Goal: Task Accomplishment & Management: Use online tool/utility

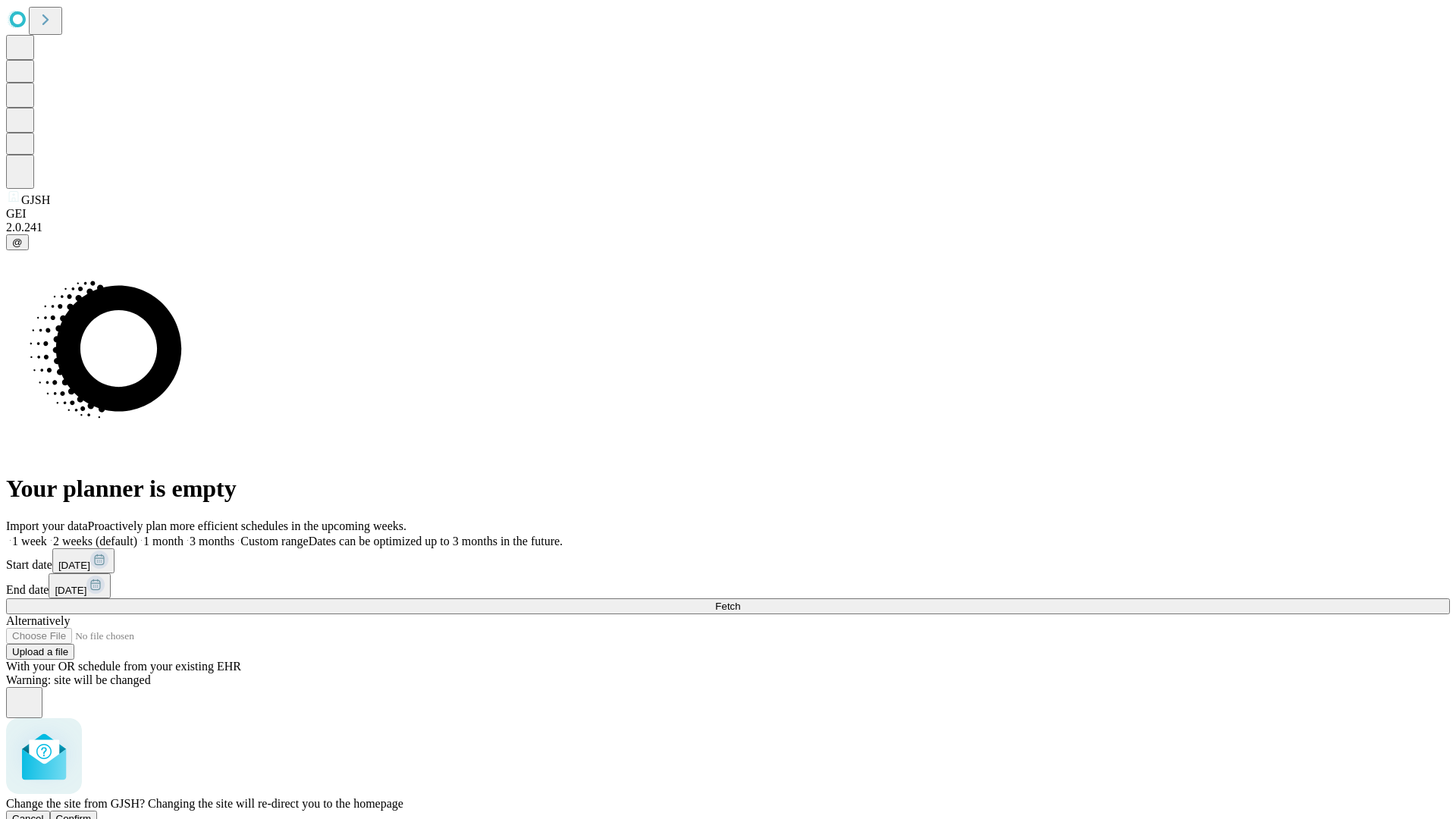
click at [92, 812] on span "Confirm" at bounding box center [74, 818] width 36 height 12
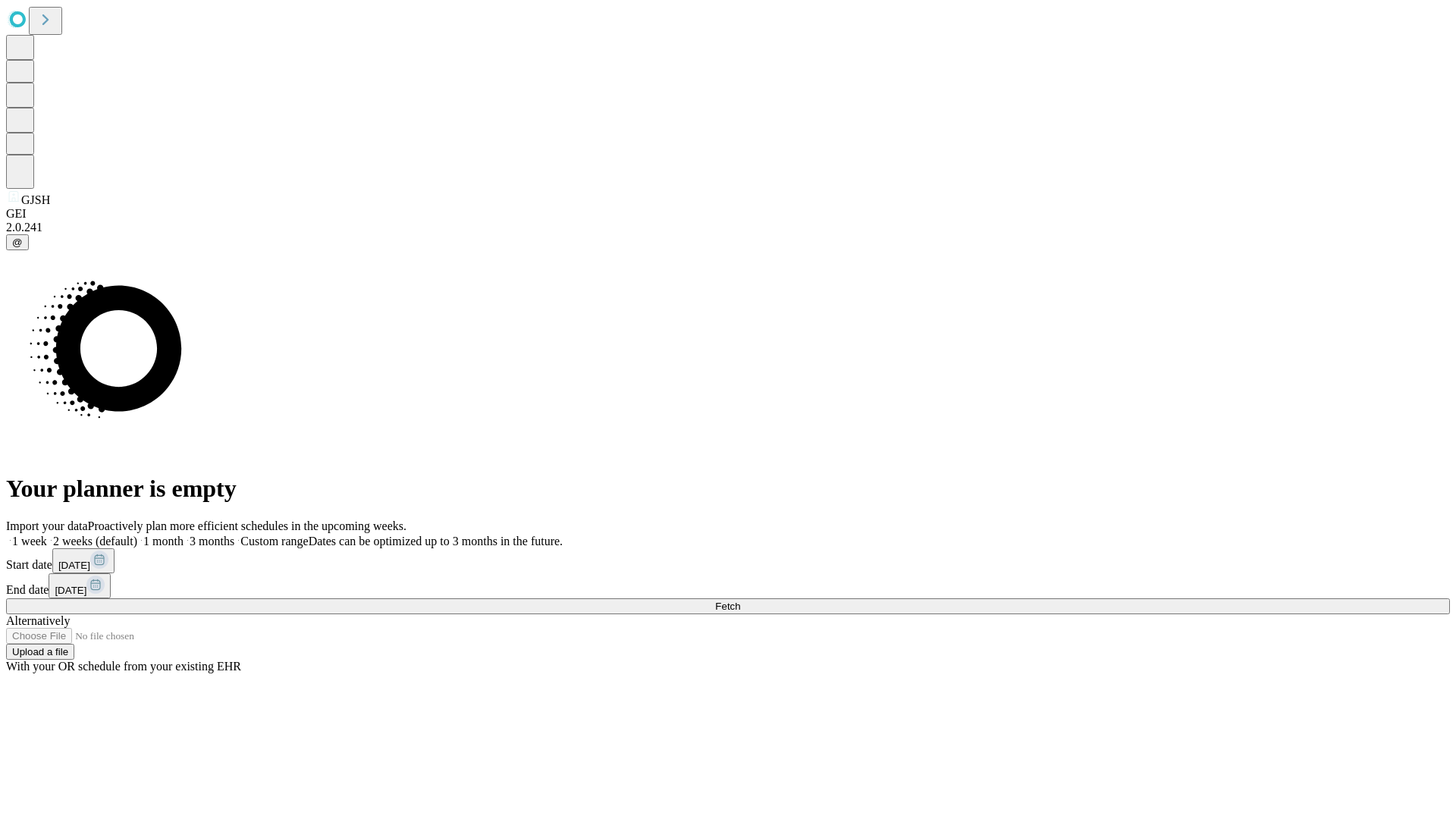
click at [47, 534] on label "1 week" at bounding box center [26, 541] width 41 height 13
click at [740, 600] on span "Fetch" at bounding box center [728, 606] width 25 height 12
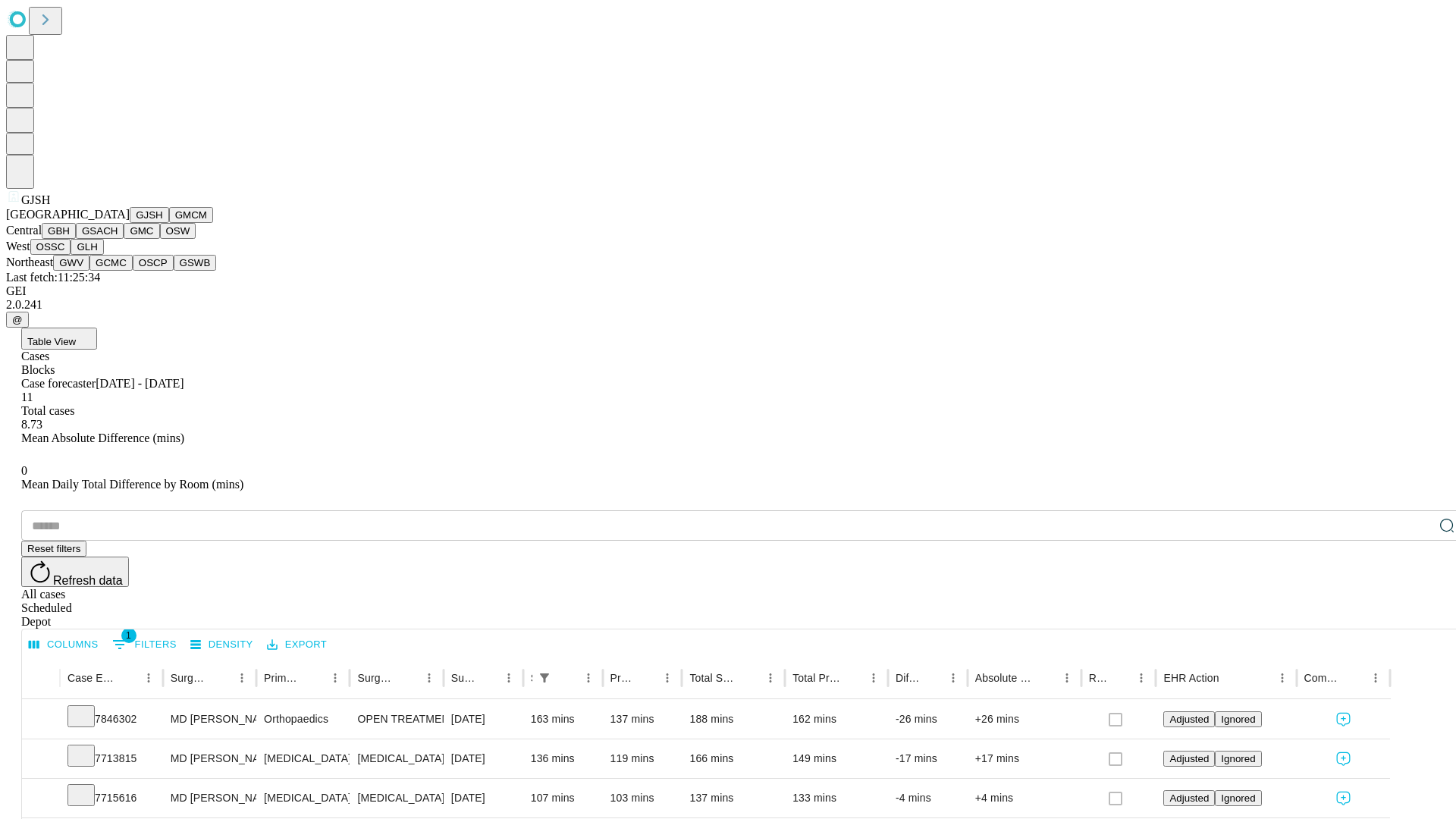
click at [169, 223] on button "GMCM" at bounding box center [191, 215] width 44 height 16
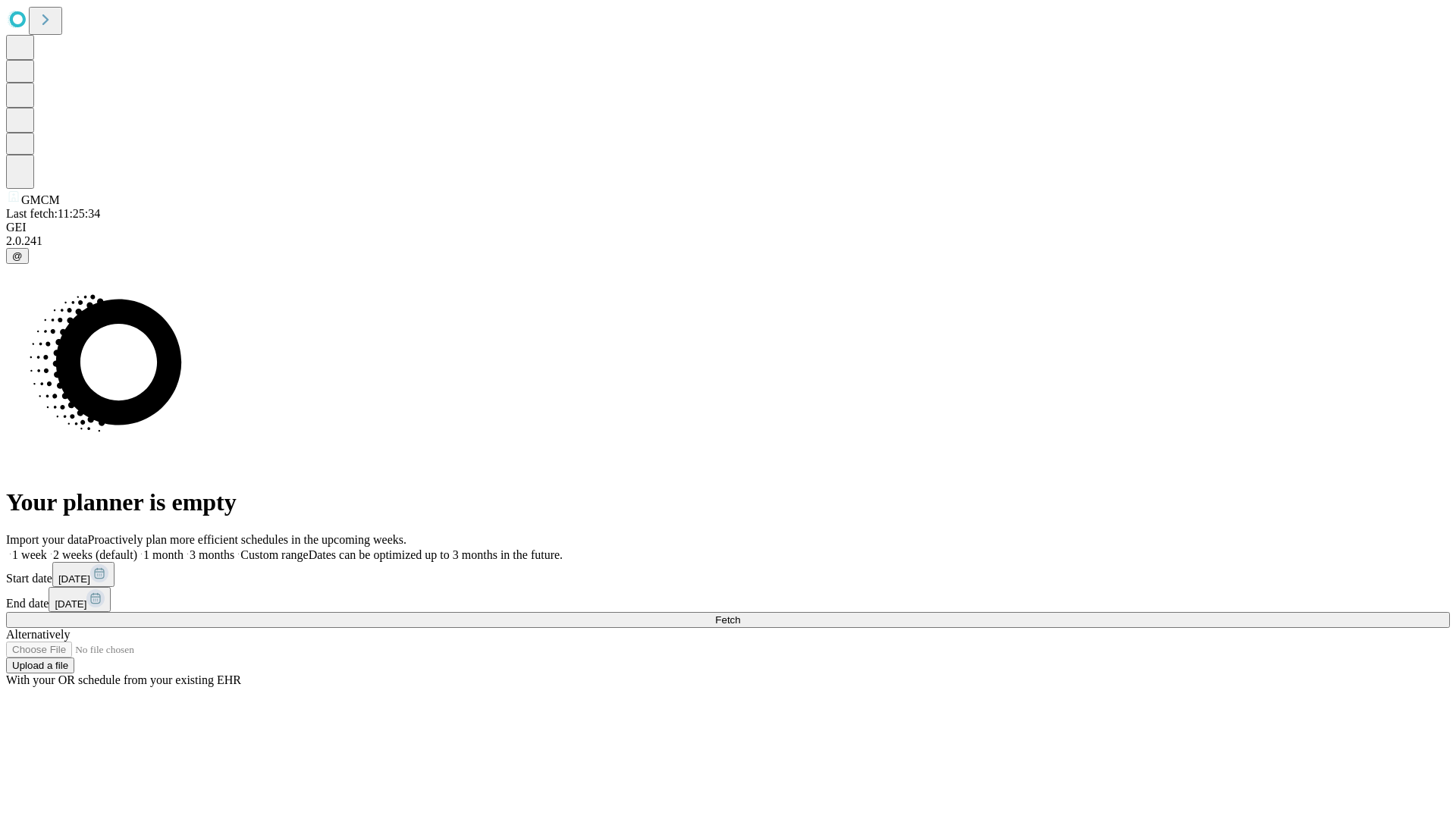
click at [740, 614] on span "Fetch" at bounding box center [728, 620] width 25 height 12
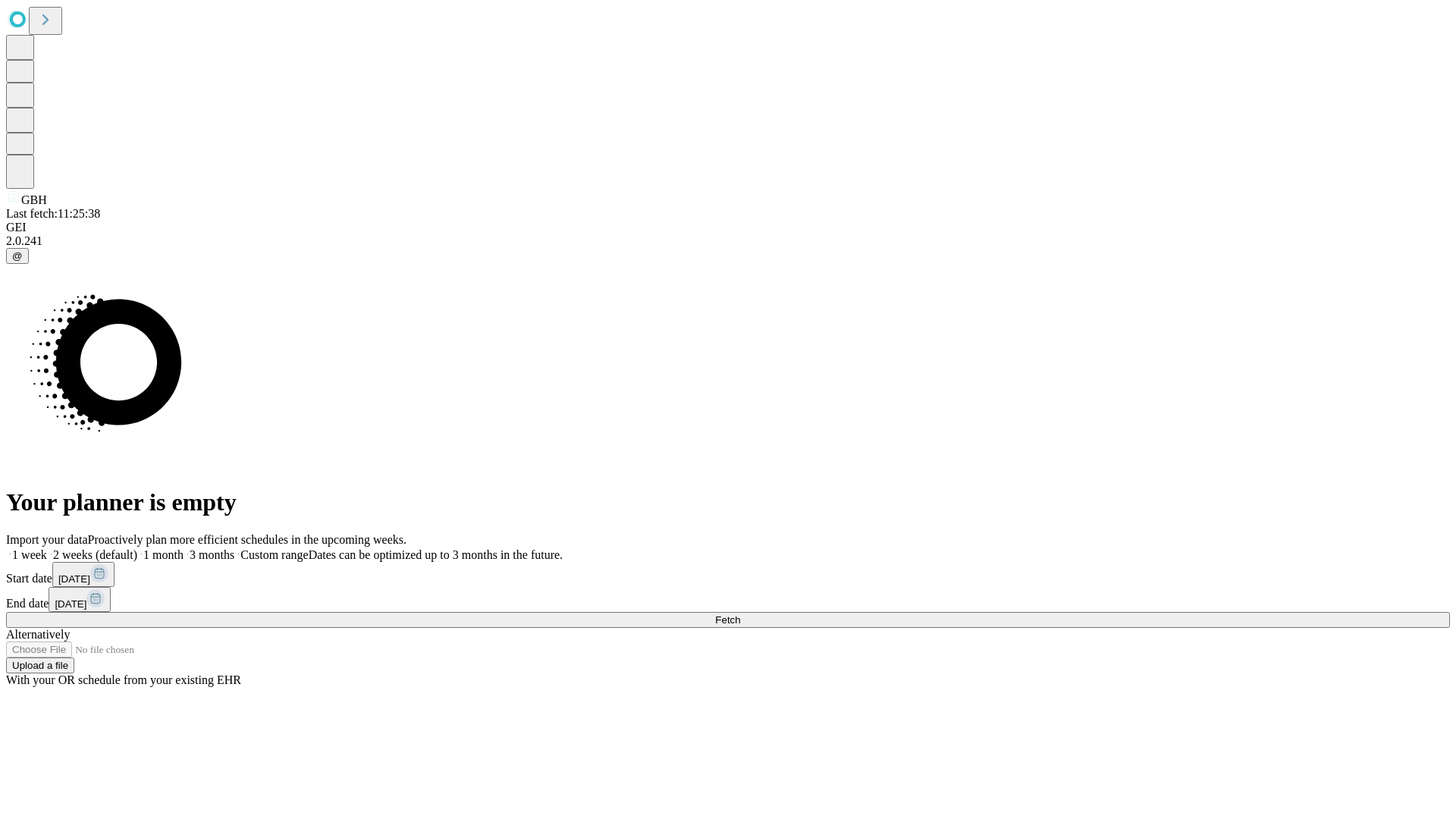
click at [47, 548] on label "1 week" at bounding box center [26, 555] width 41 height 13
click at [740, 614] on span "Fetch" at bounding box center [728, 620] width 25 height 12
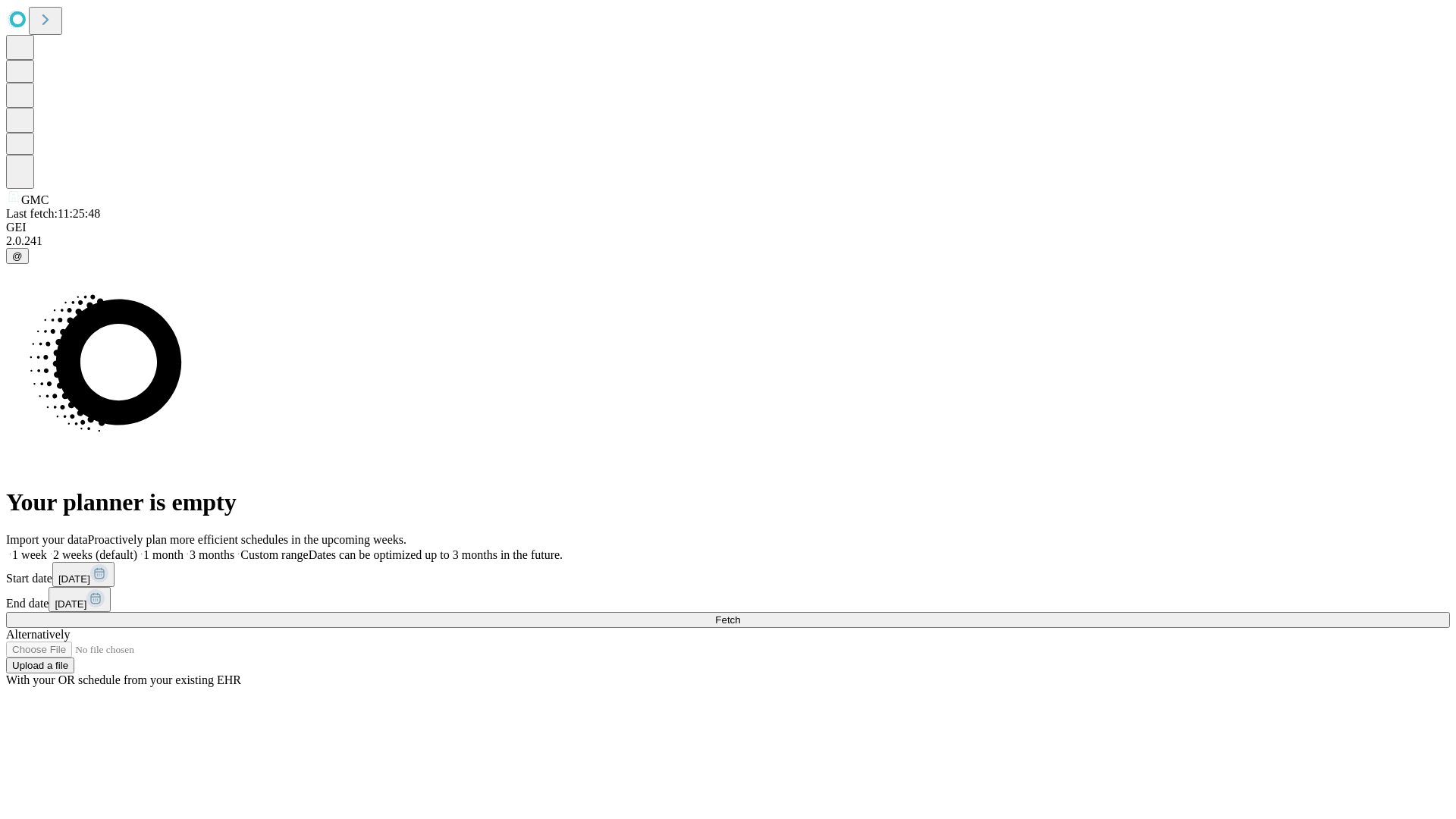
click at [47, 548] on label "1 week" at bounding box center [26, 555] width 41 height 13
click at [740, 614] on span "Fetch" at bounding box center [728, 620] width 25 height 12
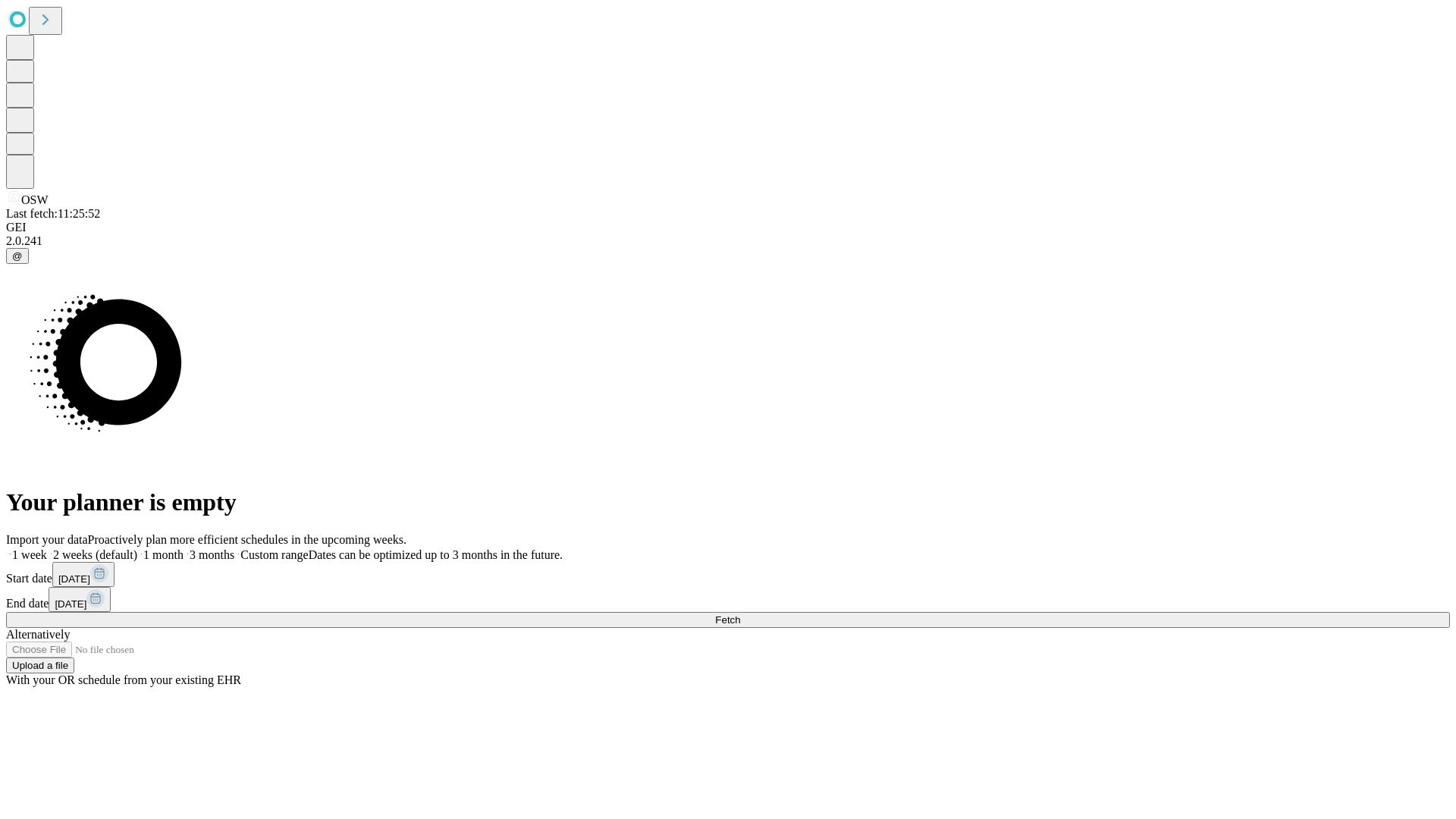
click at [47, 548] on label "1 week" at bounding box center [26, 555] width 41 height 13
click at [740, 614] on span "Fetch" at bounding box center [728, 620] width 25 height 12
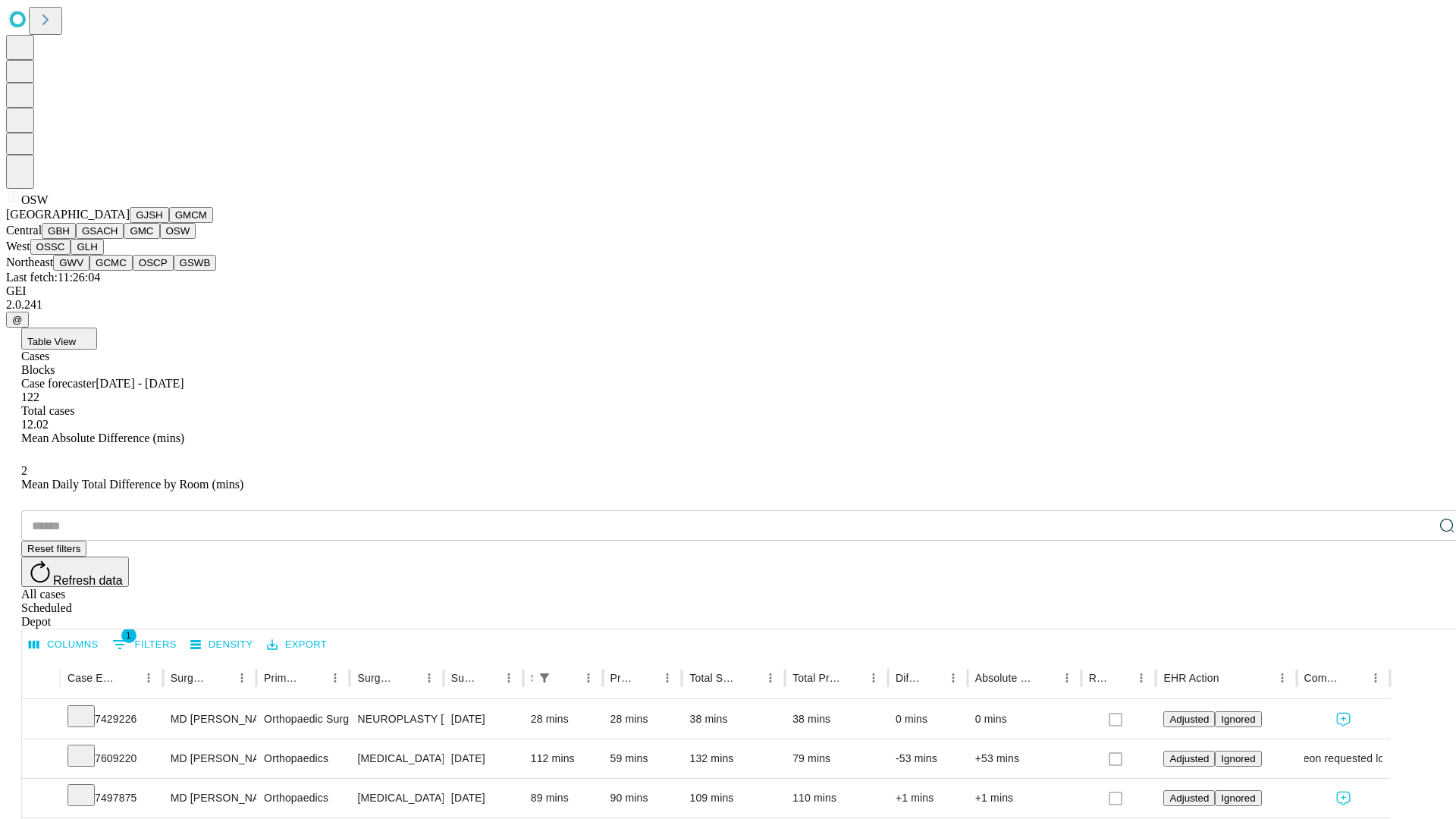
click at [71, 254] on button "OSSC" at bounding box center [51, 246] width 41 height 16
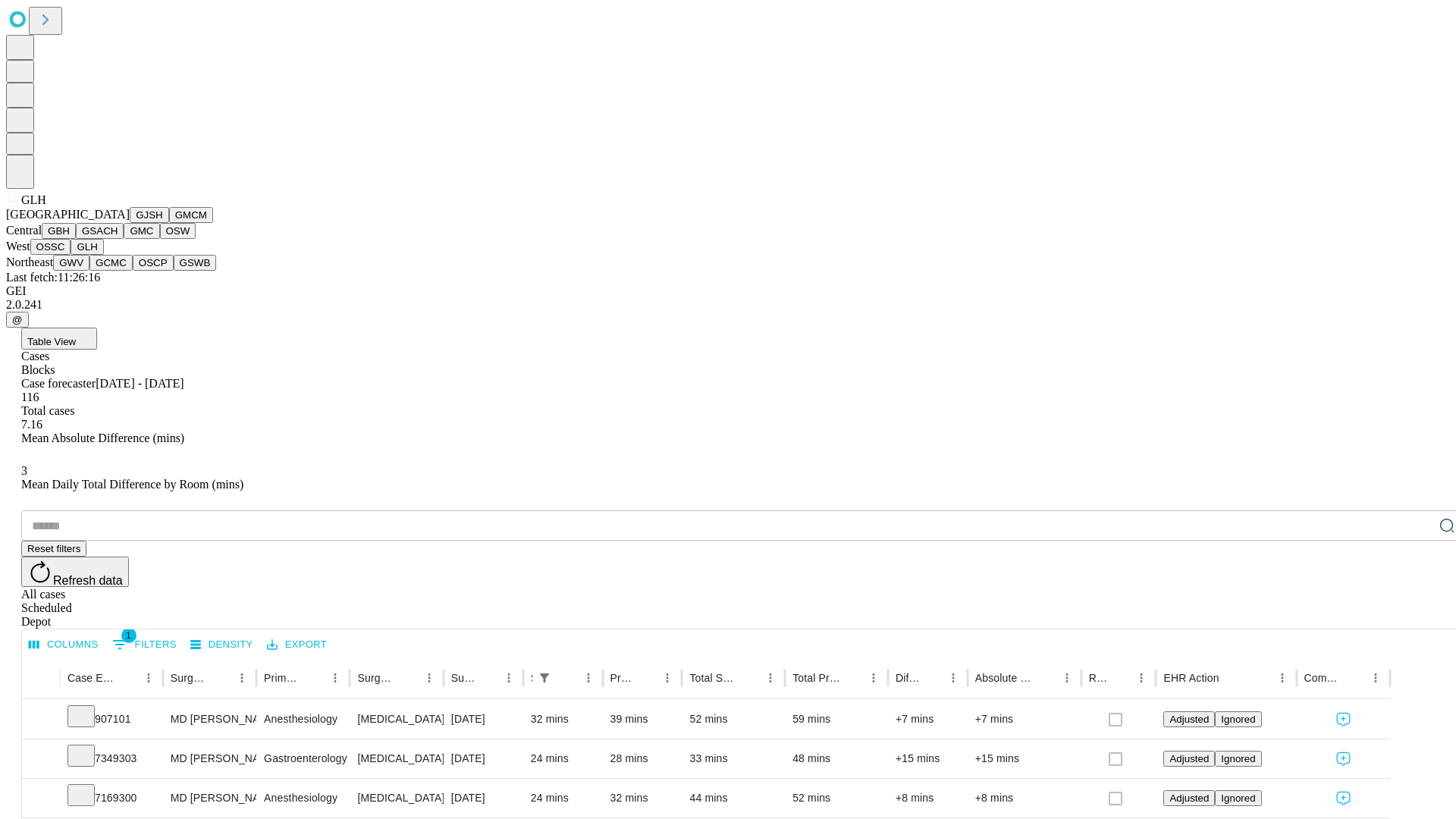
click at [89, 271] on button "GWV" at bounding box center [71, 262] width 36 height 16
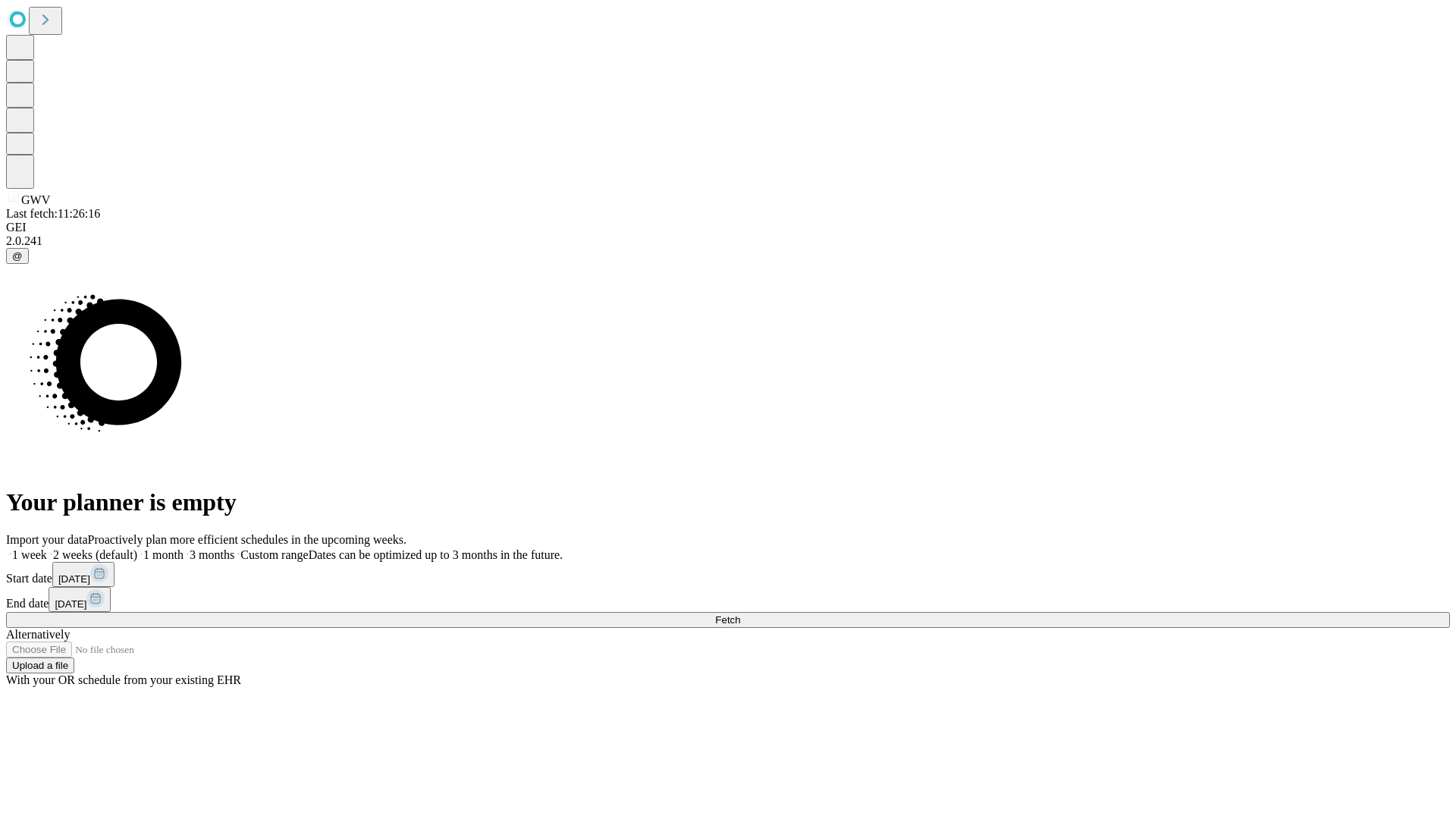
click at [47, 548] on label "1 week" at bounding box center [26, 555] width 41 height 13
click at [740, 614] on span "Fetch" at bounding box center [728, 620] width 25 height 12
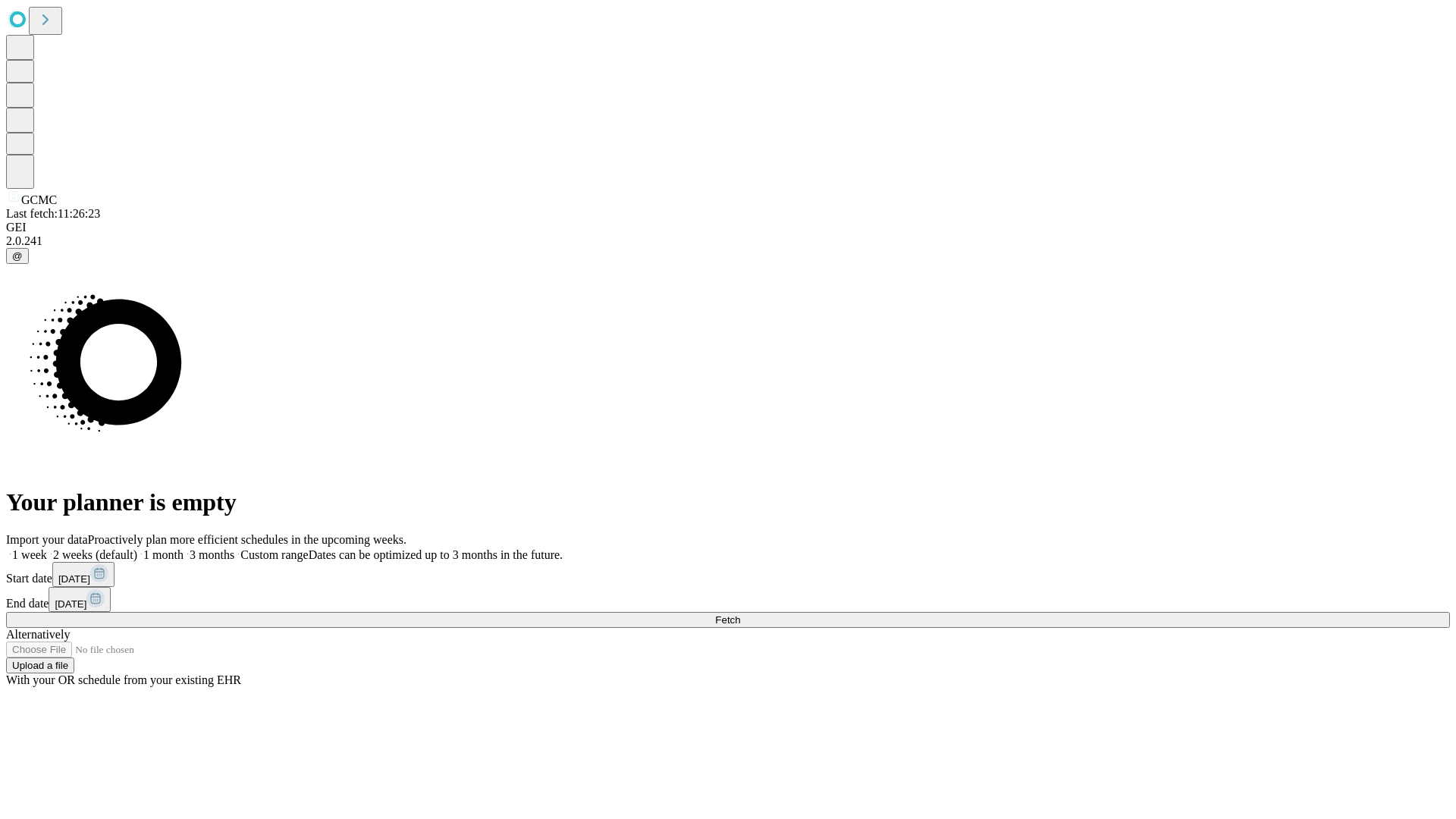
click at [47, 548] on label "1 week" at bounding box center [26, 555] width 41 height 13
click at [740, 614] on span "Fetch" at bounding box center [728, 620] width 25 height 12
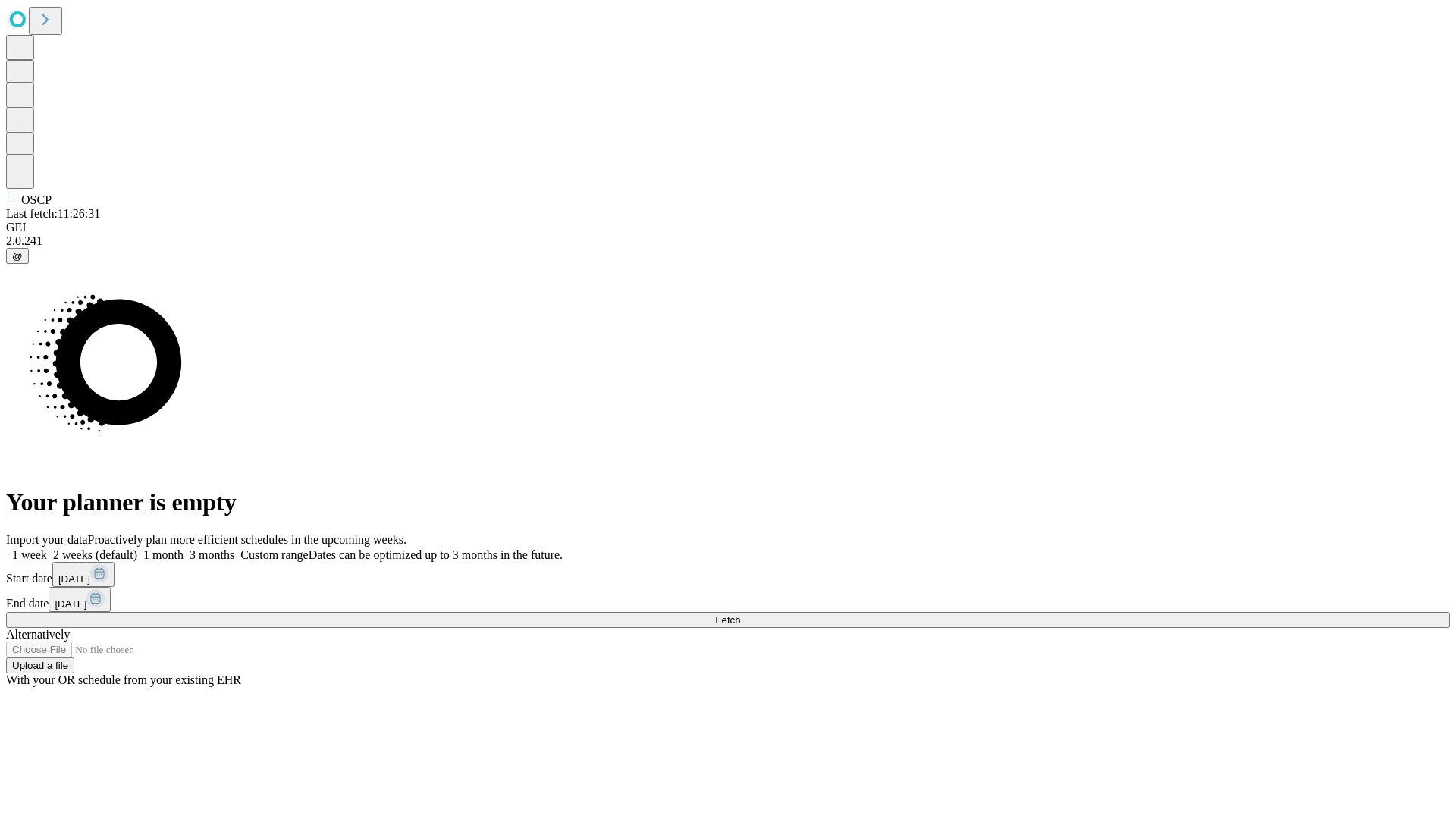
click at [740, 614] on span "Fetch" at bounding box center [728, 620] width 25 height 12
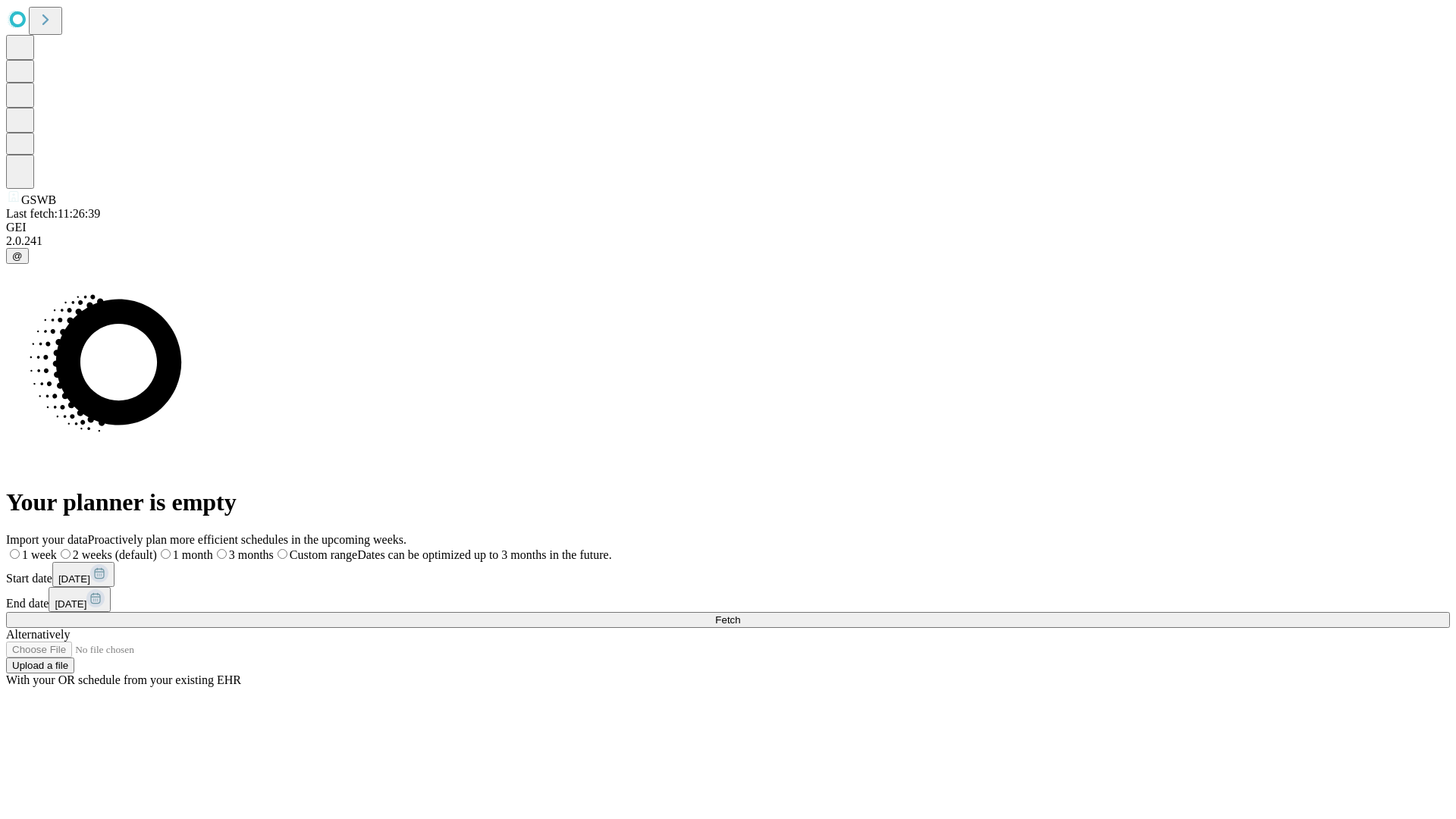
click at [57, 548] on label "1 week" at bounding box center [31, 555] width 51 height 13
click at [740, 614] on span "Fetch" at bounding box center [728, 620] width 25 height 12
